Goal: Navigation & Orientation: Find specific page/section

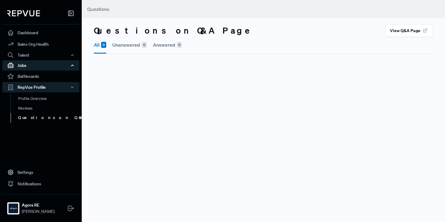
click at [32, 67] on div "Jobs" at bounding box center [40, 65] width 77 height 10
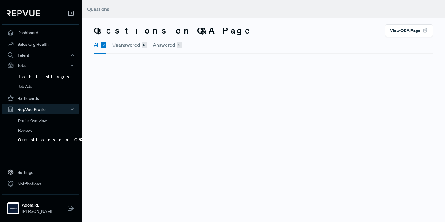
click at [31, 77] on link "Job Listings" at bounding box center [49, 77] width 77 height 10
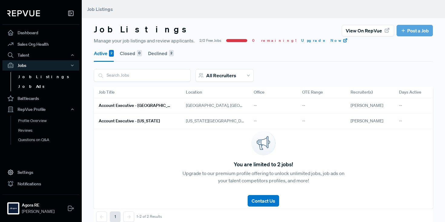
click at [29, 84] on link "Job Ads" at bounding box center [49, 87] width 77 height 10
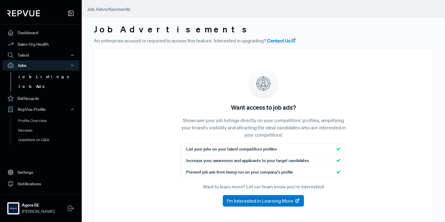
click at [36, 76] on link "Job Listings" at bounding box center [49, 77] width 77 height 10
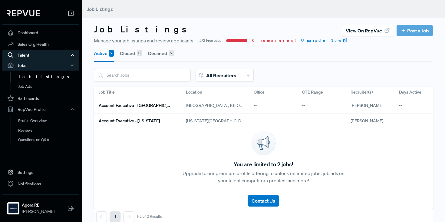
click at [31, 54] on div "Talent" at bounding box center [40, 55] width 77 height 10
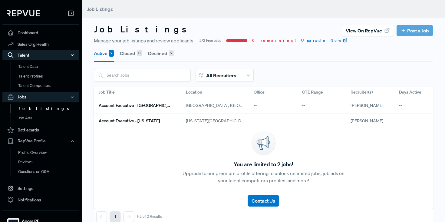
click at [32, 54] on div "Talent" at bounding box center [40, 55] width 77 height 10
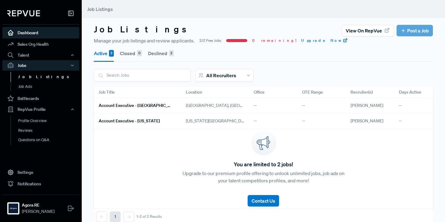
click at [34, 35] on link "Dashboard" at bounding box center [40, 33] width 77 height 12
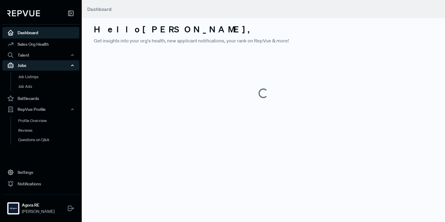
click at [28, 63] on div "Jobs" at bounding box center [40, 65] width 77 height 10
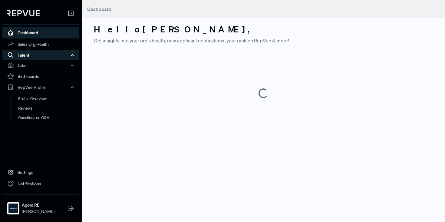
click at [28, 54] on div "Talent" at bounding box center [40, 55] width 77 height 10
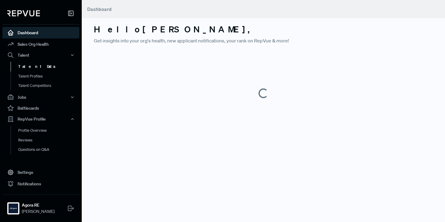
click at [33, 69] on link "Talent Data" at bounding box center [49, 67] width 77 height 10
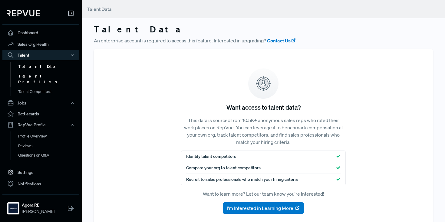
click at [35, 77] on link "Talent Profiles" at bounding box center [49, 78] width 77 height 15
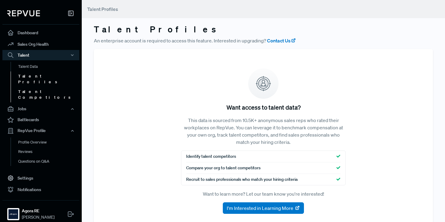
click at [37, 87] on link "Talent Competitors" at bounding box center [49, 94] width 77 height 15
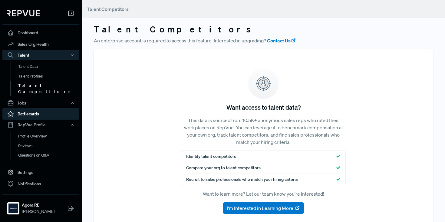
click at [29, 108] on link "Battlecards" at bounding box center [40, 114] width 77 height 12
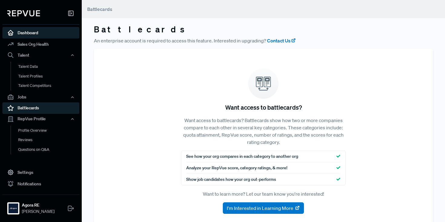
click at [39, 29] on link "Dashboard" at bounding box center [40, 33] width 77 height 12
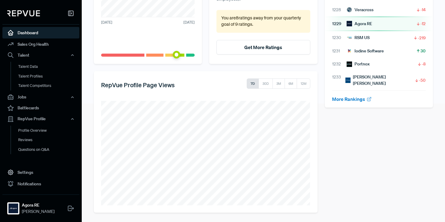
scroll to position [117, 0]
